Goal: Communication & Community: Participate in discussion

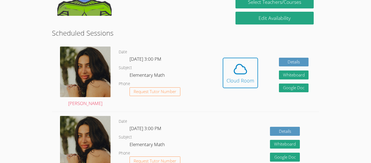
scroll to position [121, 0]
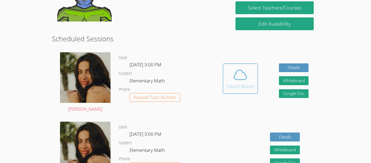
click at [249, 85] on div "Cloud Room" at bounding box center [241, 86] width 28 height 8
click at [253, 77] on span at bounding box center [241, 74] width 28 height 15
click at [249, 74] on span at bounding box center [241, 74] width 28 height 15
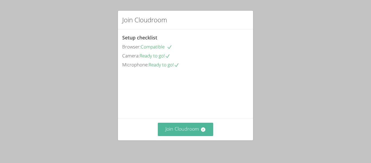
click at [189, 127] on button "Join Cloudroom" at bounding box center [186, 129] width 56 height 13
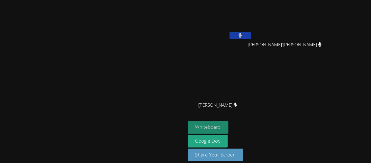
click at [229, 127] on button "Whiteboard" at bounding box center [208, 127] width 41 height 13
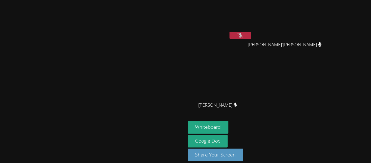
click at [251, 34] on button at bounding box center [241, 35] width 22 height 7
click at [251, 33] on button at bounding box center [241, 35] width 22 height 7
click at [133, 69] on video at bounding box center [93, 74] width 82 height 102
click at [251, 32] on button at bounding box center [241, 35] width 22 height 7
click at [253, 52] on div "Kelvin Ukeme" at bounding box center [220, 31] width 65 height 58
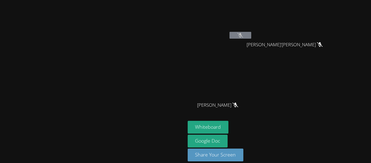
click at [243, 37] on icon at bounding box center [241, 35] width 6 height 5
click at [251, 36] on button at bounding box center [241, 35] width 22 height 7
click at [251, 32] on button at bounding box center [241, 35] width 22 height 7
click at [243, 37] on icon at bounding box center [241, 35] width 6 height 5
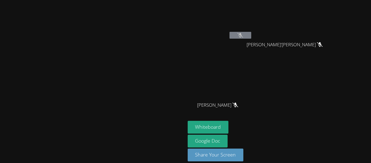
click at [251, 39] on div at bounding box center [241, 36] width 22 height 8
click at [251, 38] on button at bounding box center [241, 35] width 22 height 7
drag, startPoint x: 287, startPoint y: 38, endPoint x: 303, endPoint y: 47, distance: 18.9
click at [303, 47] on div "Kelvin Ukeme Dante'Vion Clarida Dante'Vion Clarida Francis Luke Tamondong Franc…" at bounding box center [254, 61] width 132 height 119
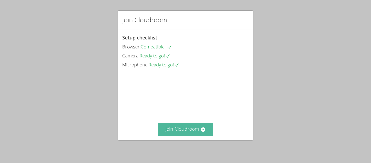
click at [183, 132] on button "Join Cloudroom" at bounding box center [186, 129] width 56 height 13
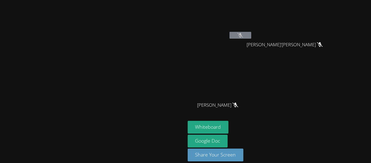
click at [251, 35] on button at bounding box center [241, 35] width 22 height 7
click at [319, 108] on div "[PERSON_NAME] [PERSON_NAME]'Vion [PERSON_NAME] [PERSON_NAME] [PERSON_NAME]" at bounding box center [254, 61] width 132 height 119
click at [251, 34] on button at bounding box center [241, 35] width 22 height 7
click at [243, 35] on icon at bounding box center [241, 35] width 6 height 5
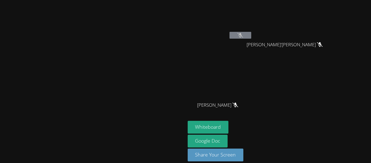
click at [243, 37] on icon at bounding box center [241, 35] width 6 height 5
click at [133, 103] on video at bounding box center [93, 74] width 82 height 102
click at [229, 128] on button "Whiteboard" at bounding box center [208, 127] width 41 height 13
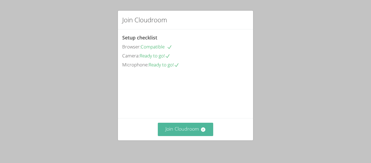
click at [167, 130] on button "Join Cloudroom" at bounding box center [186, 129] width 56 height 13
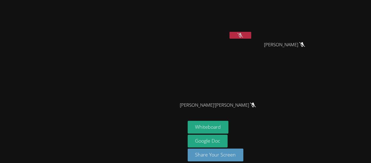
click at [251, 36] on button at bounding box center [241, 35] width 22 height 7
click at [256, 105] on icon at bounding box center [253, 104] width 6 height 5
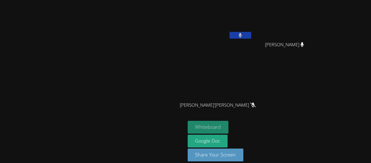
click at [229, 121] on button "Whiteboard" at bounding box center [208, 127] width 41 height 13
click at [133, 95] on video at bounding box center [93, 74] width 82 height 102
click at [229, 127] on button "Whiteboard" at bounding box center [208, 127] width 41 height 13
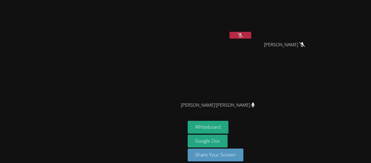
click at [251, 36] on button at bounding box center [241, 35] width 22 height 7
click at [251, 34] on button at bounding box center [241, 35] width 22 height 7
click at [304, 35] on video at bounding box center [287, 20] width 65 height 36
click at [251, 32] on button at bounding box center [241, 35] width 22 height 7
click at [251, 38] on button at bounding box center [241, 35] width 22 height 7
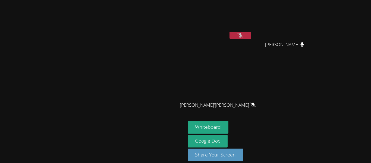
click at [243, 36] on icon at bounding box center [241, 35] width 6 height 5
click at [251, 35] on button at bounding box center [241, 35] width 22 height 7
click at [243, 34] on icon at bounding box center [241, 35] width 6 height 5
click at [251, 37] on button at bounding box center [241, 35] width 22 height 7
